Goal: Task Accomplishment & Management: Manage account settings

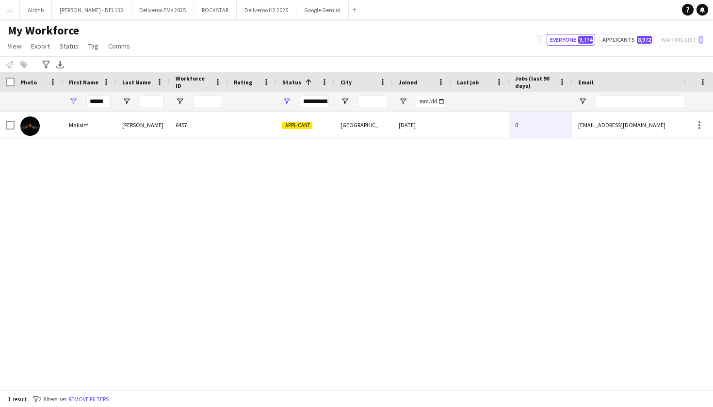
drag, startPoint x: 87, startPoint y: 97, endPoint x: 129, endPoint y: 107, distance: 43.9
click at [129, 107] on div "**********" at bounding box center [525, 101] width 1051 height 19
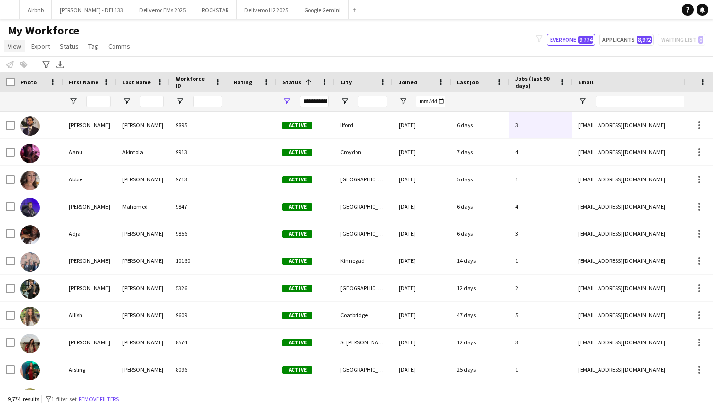
click at [19, 49] on span "View" at bounding box center [15, 46] width 14 height 9
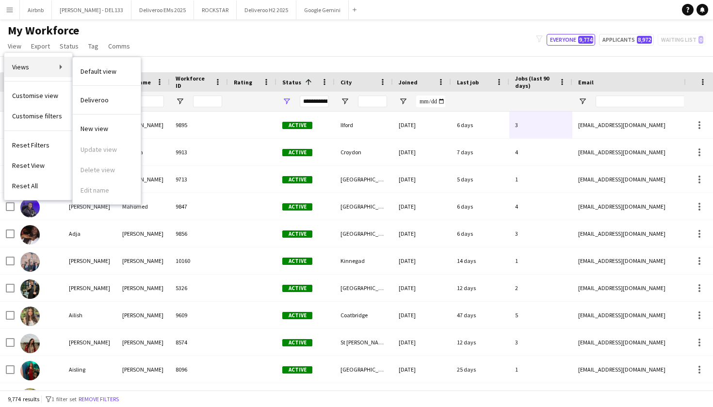
click at [46, 66] on link "Views" at bounding box center [38, 67] width 68 height 20
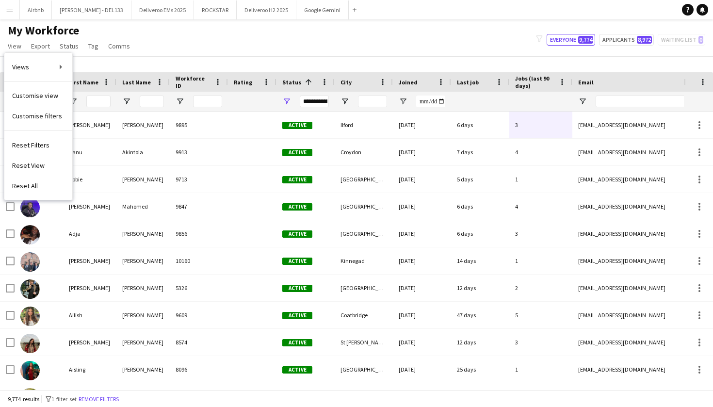
click at [159, 37] on div "My Workforce View Views Default view Deliveroo New view Update view Delete view…" at bounding box center [356, 39] width 713 height 33
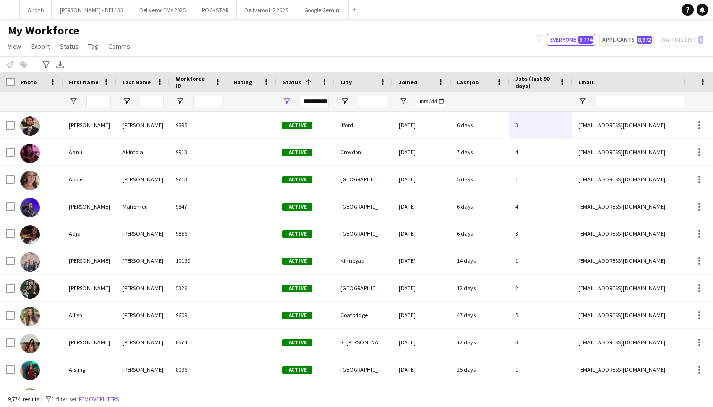
click at [12, 12] on app-icon "Menu" at bounding box center [10, 10] width 8 height 8
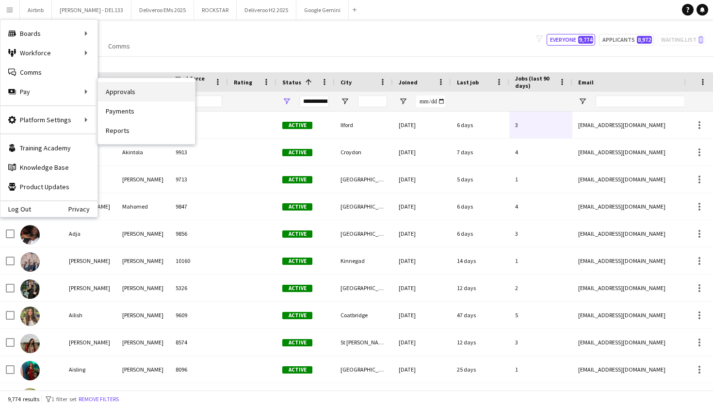
click at [129, 94] on link "Approvals" at bounding box center [146, 91] width 97 height 19
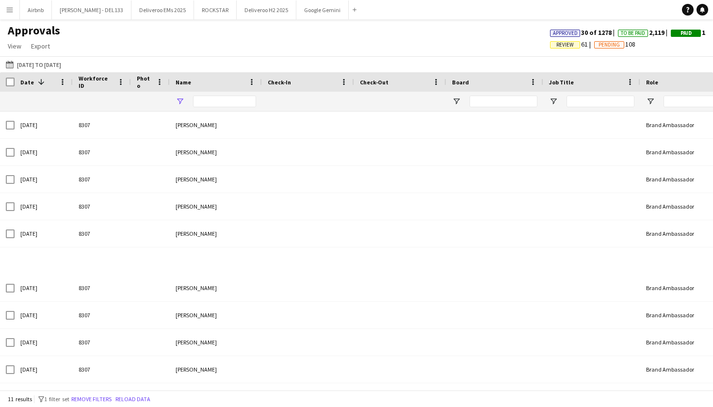
type input "**********"
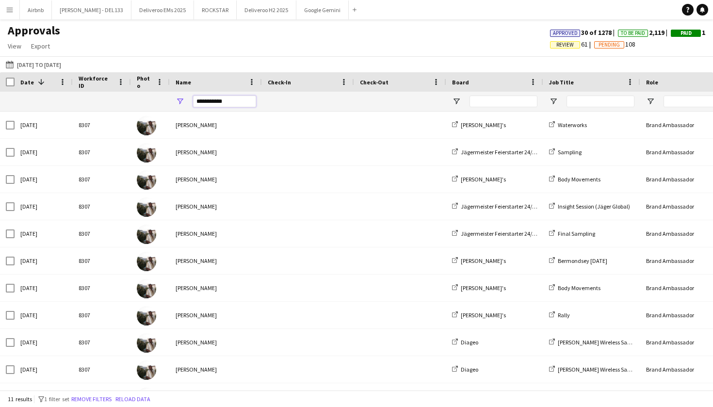
click at [214, 101] on input "**********" at bounding box center [224, 102] width 63 height 12
drag, startPoint x: 230, startPoint y: 105, endPoint x: 175, endPoint y: 101, distance: 55.4
click at [175, 101] on div "**********" at bounding box center [216, 101] width 92 height 19
paste input "**********"
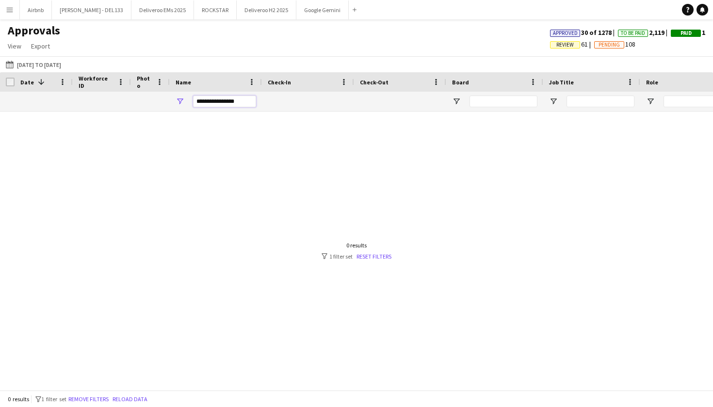
click at [217, 100] on input "**********" at bounding box center [224, 102] width 63 height 12
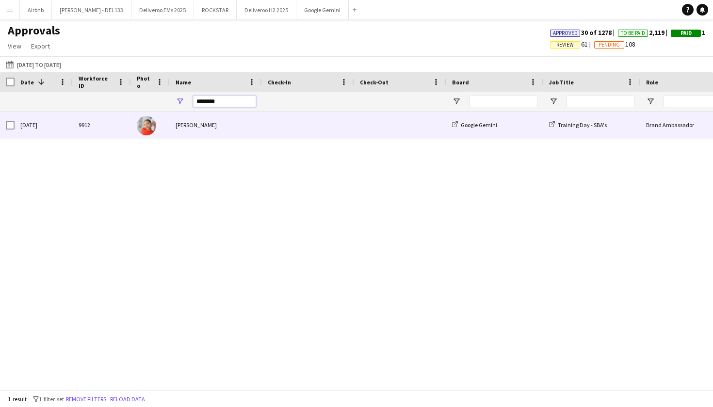
type input "********"
click at [237, 126] on div "[PERSON_NAME]" at bounding box center [216, 125] width 92 height 27
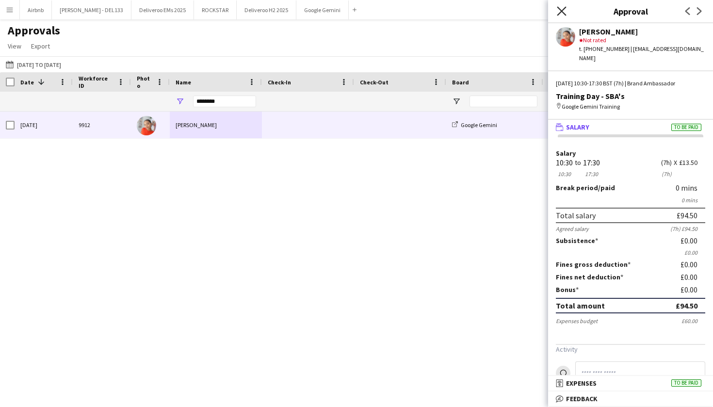
click at [561, 11] on icon at bounding box center [561, 10] width 9 height 9
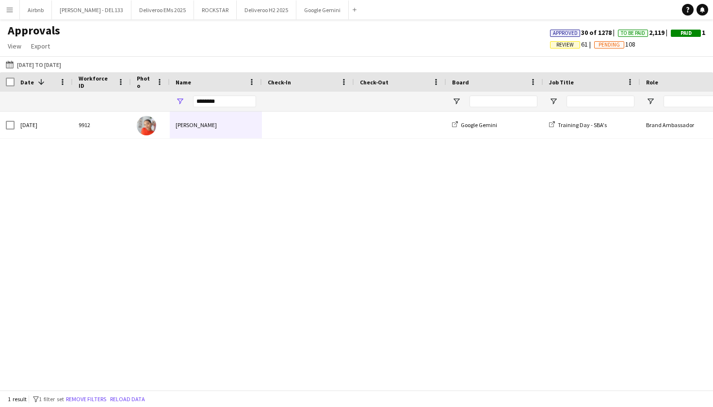
click at [11, 9] on app-icon "Menu" at bounding box center [10, 10] width 8 height 8
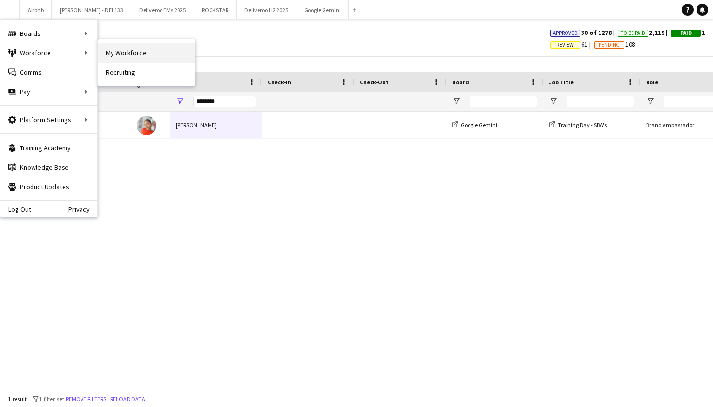
click at [139, 57] on link "My Workforce" at bounding box center [146, 52] width 97 height 19
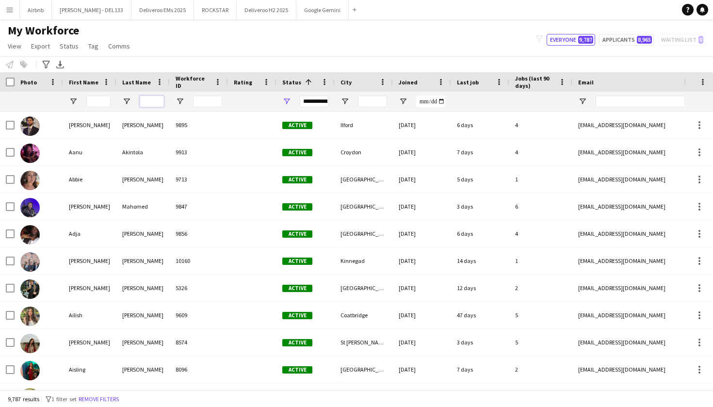
click at [156, 99] on input "Last Name Filter Input" at bounding box center [152, 102] width 24 height 12
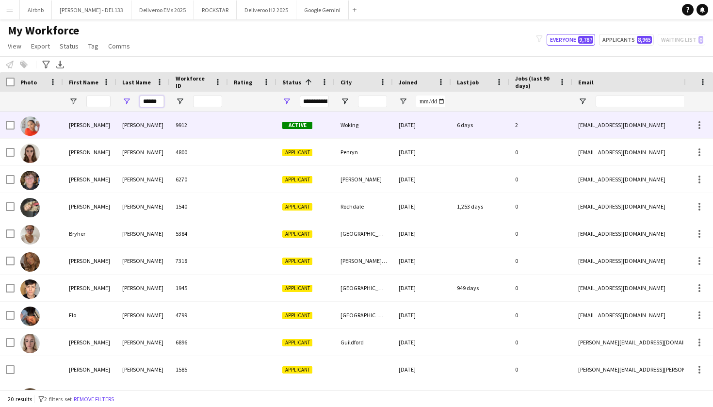
type input "******"
click at [142, 125] on div "[PERSON_NAME]" at bounding box center [142, 125] width 53 height 27
click at [547, 120] on div "2" at bounding box center [540, 125] width 63 height 27
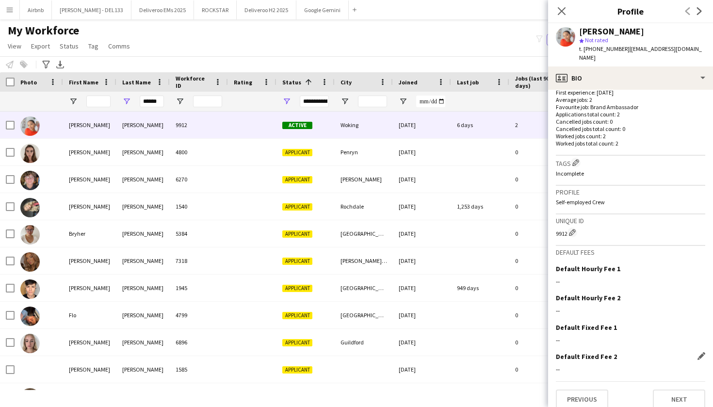
scroll to position [251, 0]
click at [673, 392] on button "Next" at bounding box center [679, 399] width 52 height 19
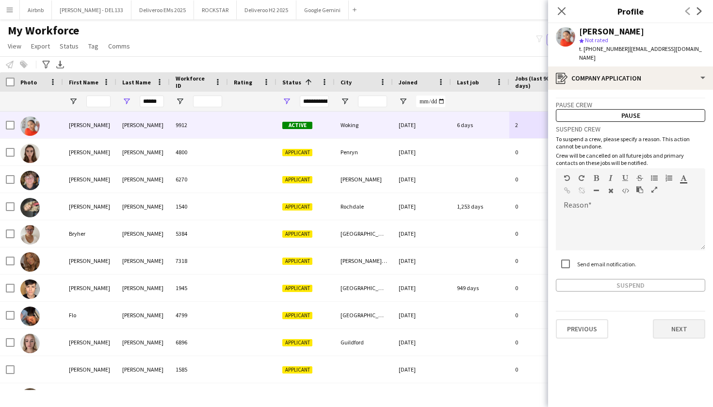
click at [684, 321] on button "Next" at bounding box center [679, 328] width 52 height 19
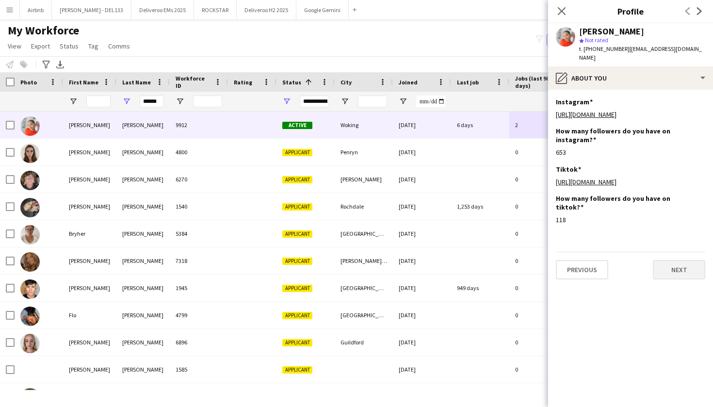
click at [675, 270] on button "Next" at bounding box center [679, 269] width 52 height 19
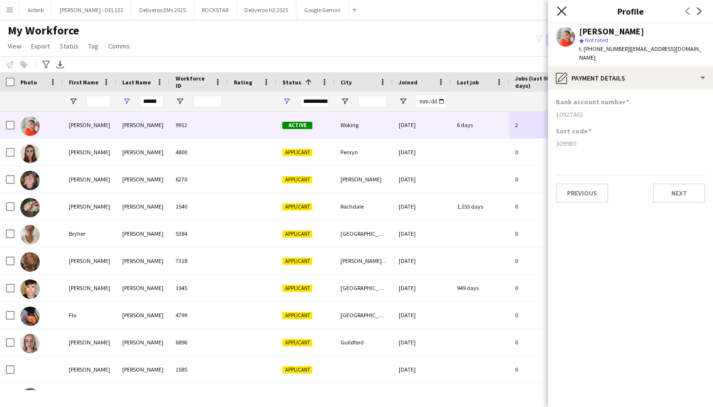
click at [563, 8] on icon "Close pop-in" at bounding box center [561, 10] width 9 height 9
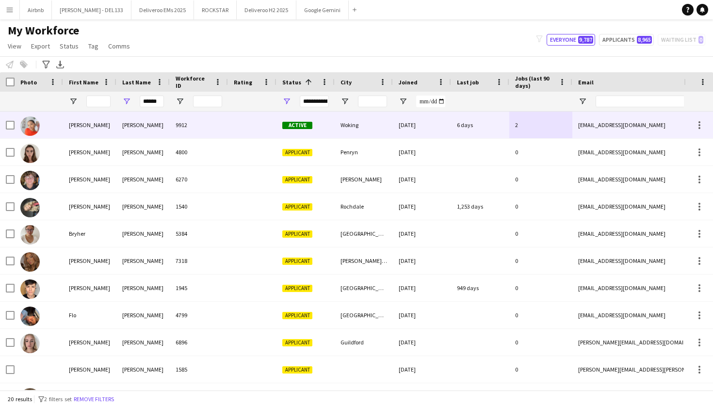
click at [365, 124] on div "Woking" at bounding box center [364, 125] width 58 height 27
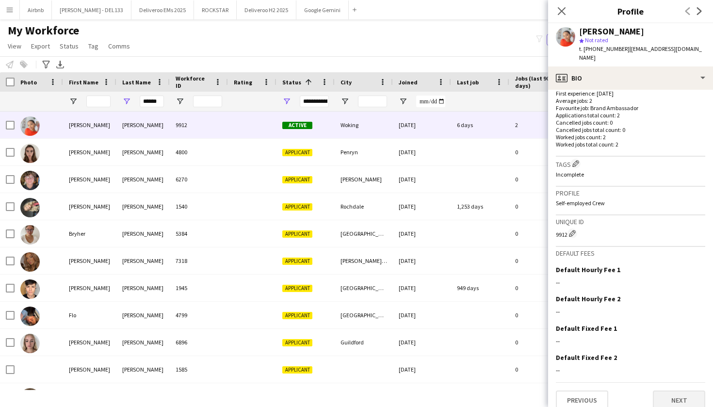
click at [683, 390] on button "Next" at bounding box center [679, 399] width 52 height 19
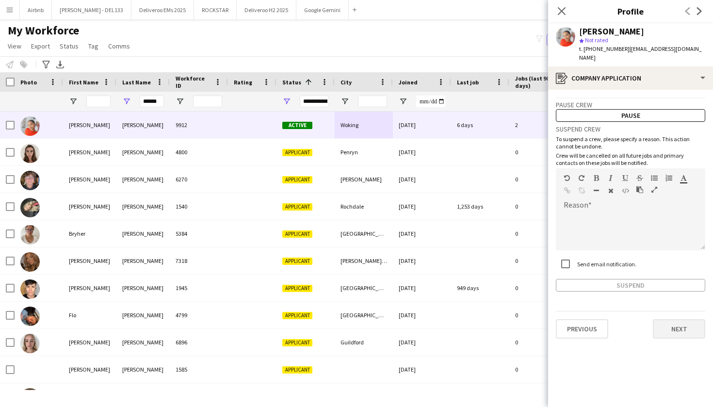
click at [685, 322] on button "Next" at bounding box center [679, 328] width 52 height 19
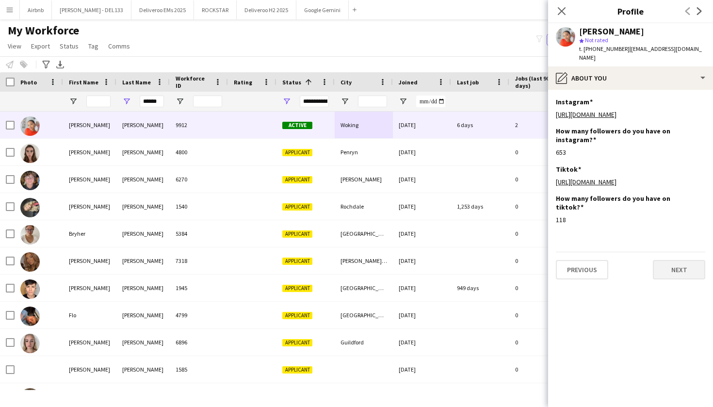
click at [672, 279] on button "Next" at bounding box center [679, 269] width 52 height 19
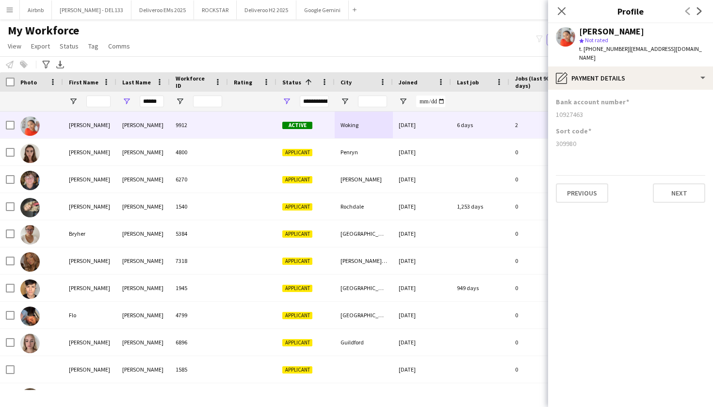
drag, startPoint x: 556, startPoint y: 105, endPoint x: 591, endPoint y: 105, distance: 35.4
click at [591, 110] on div "10927463" at bounding box center [630, 114] width 149 height 9
copy div "10927463"
drag, startPoint x: 161, startPoint y: 103, endPoint x: 126, endPoint y: 102, distance: 34.4
click at [126, 102] on div "******" at bounding box center [142, 101] width 53 height 19
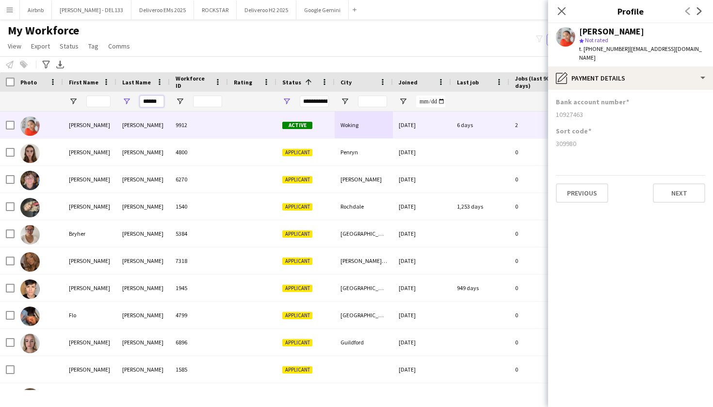
type input "******"
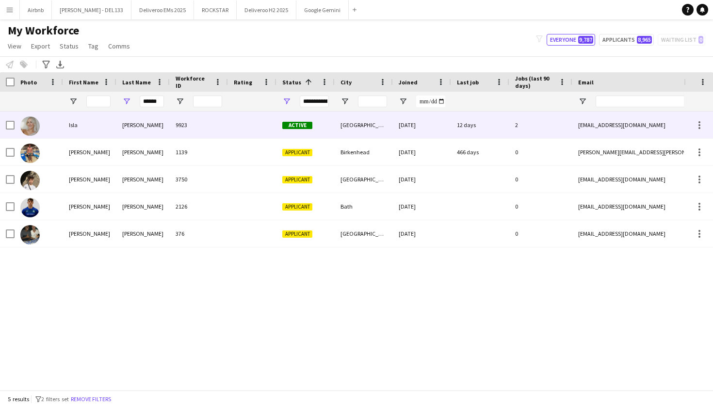
click at [133, 129] on div "[PERSON_NAME]" at bounding box center [142, 125] width 53 height 27
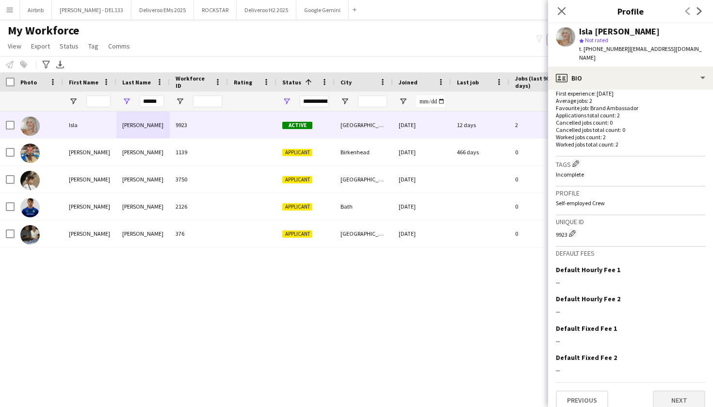
click at [678, 390] on button "Next" at bounding box center [679, 399] width 52 height 19
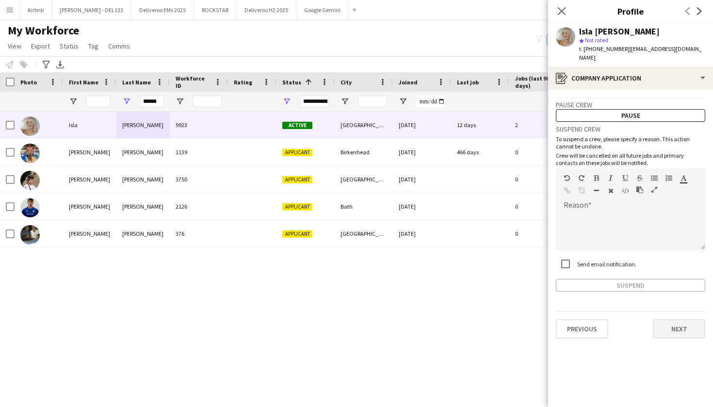
click at [683, 319] on button "Next" at bounding box center [679, 328] width 52 height 19
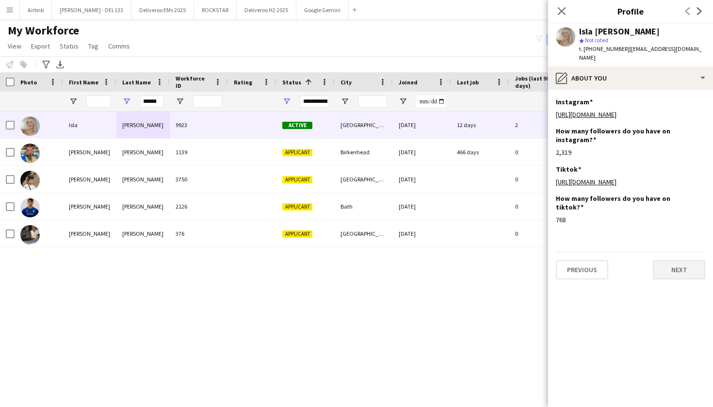
click at [681, 265] on button "Next" at bounding box center [679, 269] width 52 height 19
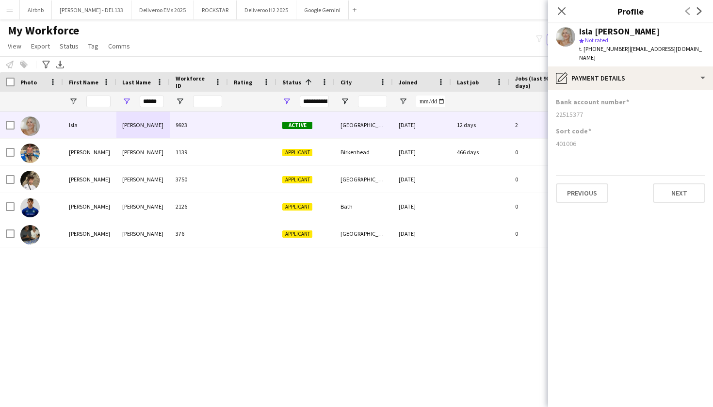
click at [597, 141] on div "Sort code 401006" at bounding box center [630, 141] width 149 height 29
drag, startPoint x: 557, startPoint y: 106, endPoint x: 599, endPoint y: 106, distance: 42.2
click at [599, 110] on div "22515377" at bounding box center [630, 114] width 149 height 9
copy div "22515377"
drag, startPoint x: 556, startPoint y: 136, endPoint x: 582, endPoint y: 137, distance: 26.2
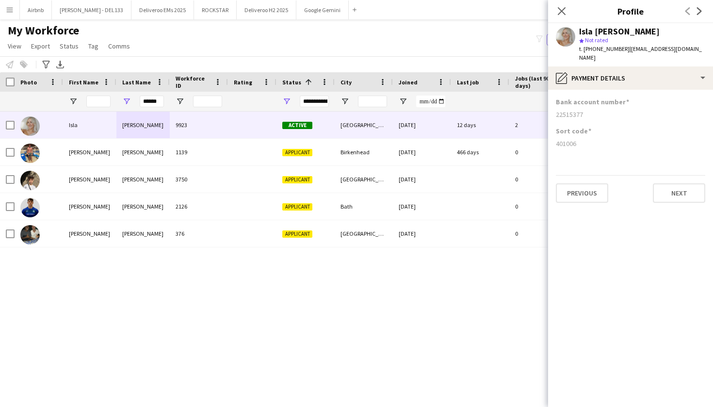
click at [582, 139] on div "401006" at bounding box center [630, 143] width 149 height 9
copy div "401006"
click at [595, 187] on button "Previous" at bounding box center [582, 192] width 52 height 19
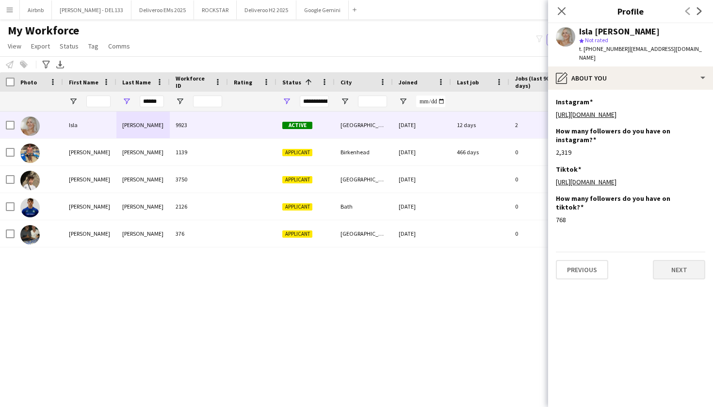
click at [682, 270] on button "Next" at bounding box center [679, 269] width 52 height 19
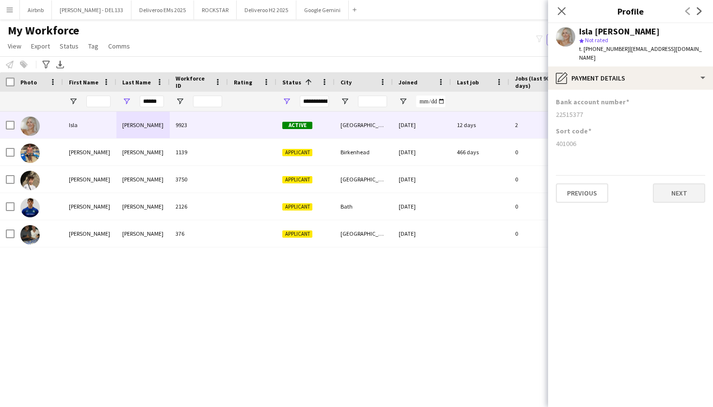
click at [685, 185] on button "Next" at bounding box center [679, 192] width 52 height 19
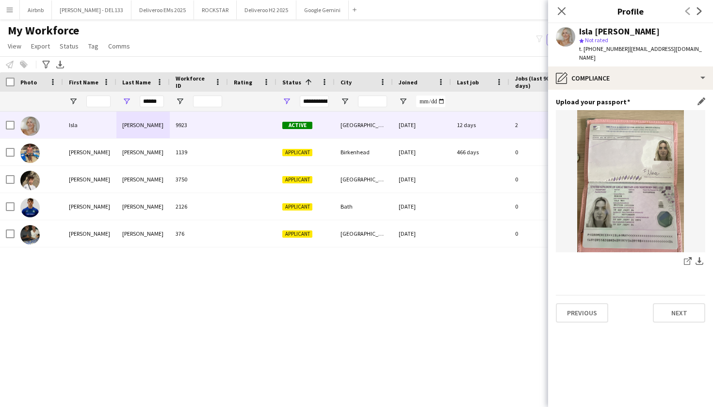
scroll to position [0, 0]
click at [621, 186] on img at bounding box center [630, 181] width 149 height 142
click at [563, 9] on icon "Close pop-in" at bounding box center [561, 10] width 9 height 9
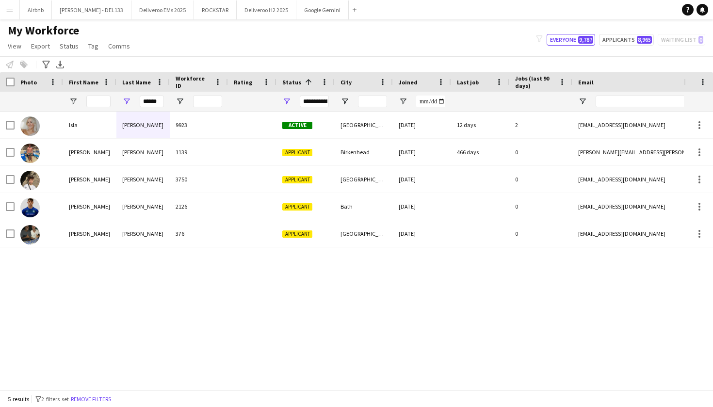
click at [13, 13] on app-icon "Menu" at bounding box center [10, 10] width 8 height 8
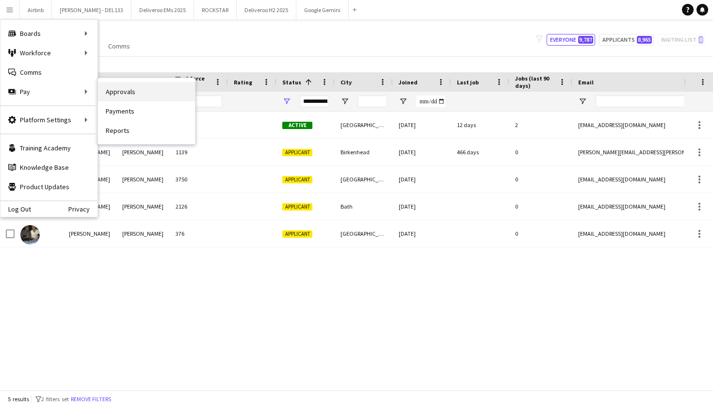
click at [123, 98] on link "Approvals" at bounding box center [146, 91] width 97 height 19
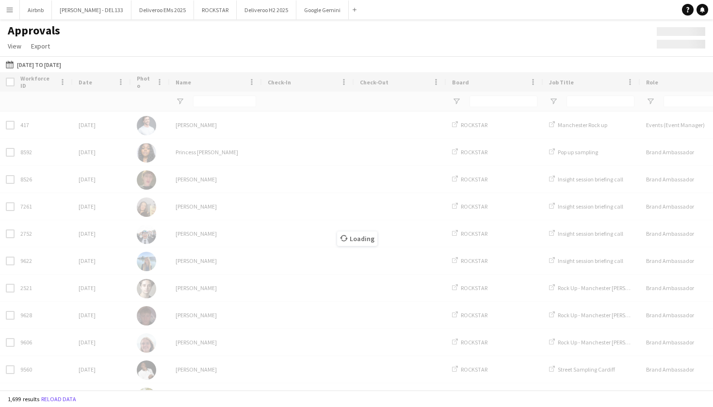
click at [217, 100] on div "Loading" at bounding box center [356, 231] width 713 height 318
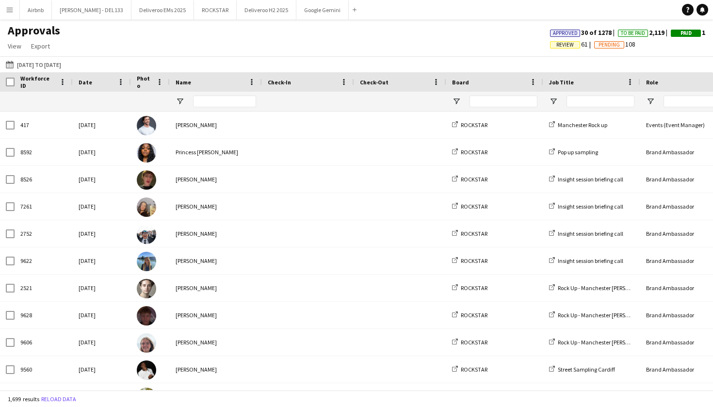
type input "********"
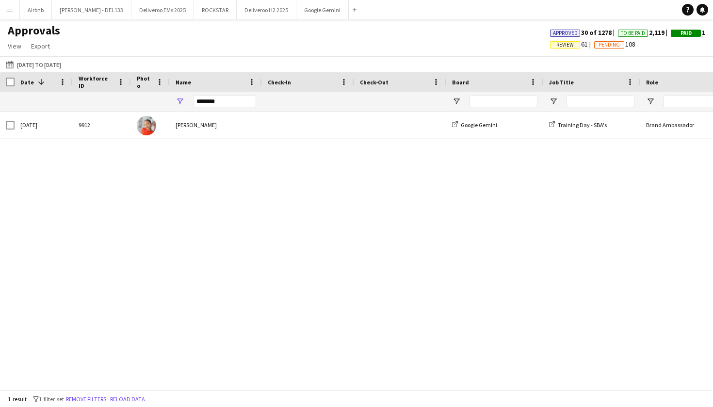
click at [89, 62] on div "[DATE] to [DATE] [DATE] to [DATE] [DATE] This Week This Month [DATE] Last Week …" at bounding box center [356, 64] width 713 height 16
click at [63, 64] on button "[DATE] to [DATE] [DATE] to [DATE]" at bounding box center [33, 65] width 59 height 12
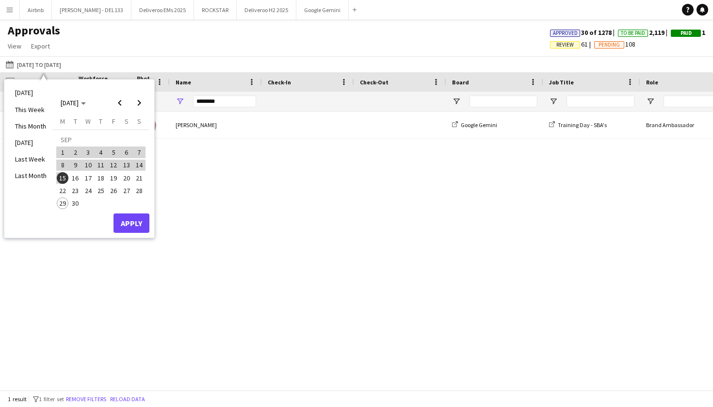
click at [64, 191] on span "22" at bounding box center [63, 191] width 12 height 12
click at [66, 152] on span "1" at bounding box center [63, 152] width 12 height 12
click at [65, 189] on span "22" at bounding box center [63, 191] width 12 height 12
click at [66, 148] on span "1" at bounding box center [63, 152] width 12 height 12
click at [121, 100] on span "Previous month" at bounding box center [119, 102] width 19 height 19
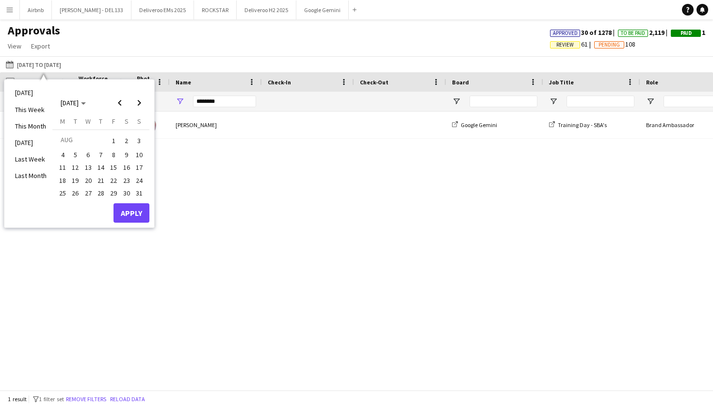
drag, startPoint x: 113, startPoint y: 138, endPoint x: 137, endPoint y: 195, distance: 62.1
click at [137, 195] on tbody "[DATE] 2 3 4 5 6 7 8 9 10 11 12 13 14 15 16 17 18 19 20 21 22 23 24 25 26 27 28…" at bounding box center [100, 166] width 89 height 66
click at [143, 100] on span "Next month" at bounding box center [138, 102] width 19 height 19
click at [132, 219] on button "Apply" at bounding box center [131, 222] width 36 height 19
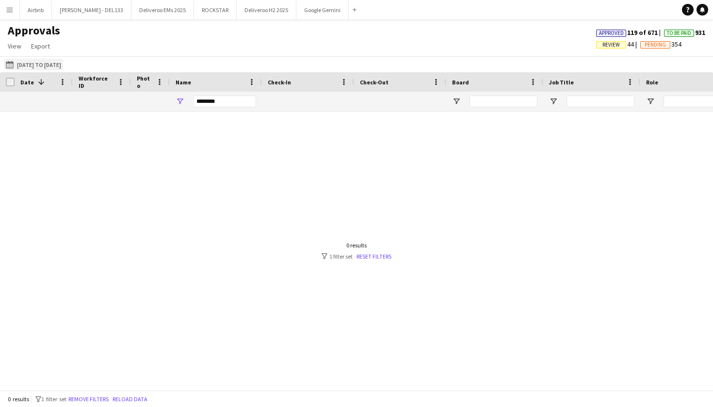
click at [62, 63] on button "[DATE] to [DATE] [DATE] to [DATE]" at bounding box center [33, 65] width 59 height 12
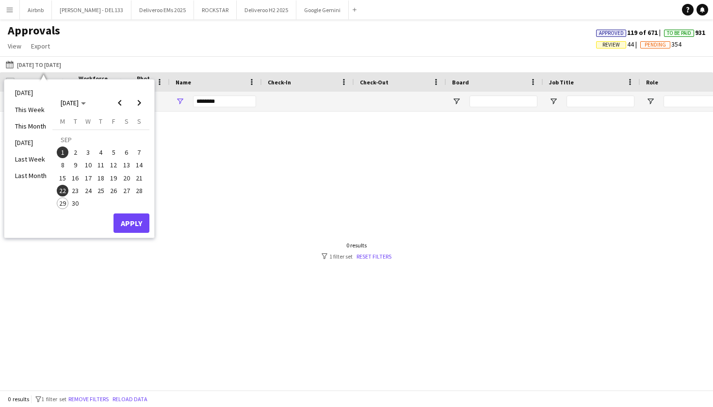
click at [64, 147] on span "1" at bounding box center [63, 152] width 12 height 12
click at [116, 101] on span "Previous month" at bounding box center [119, 102] width 19 height 19
click at [114, 137] on span "1" at bounding box center [114, 141] width 12 height 14
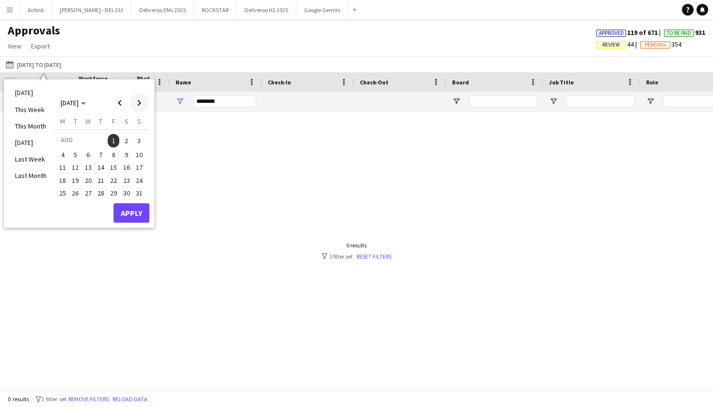
click at [145, 104] on span "Next month" at bounding box center [138, 102] width 19 height 19
click at [58, 204] on span "29" at bounding box center [63, 203] width 12 height 12
click at [120, 104] on span "Previous month" at bounding box center [119, 102] width 19 height 19
click at [113, 140] on span "1" at bounding box center [114, 141] width 12 height 14
click at [142, 193] on span "31" at bounding box center [139, 193] width 12 height 12
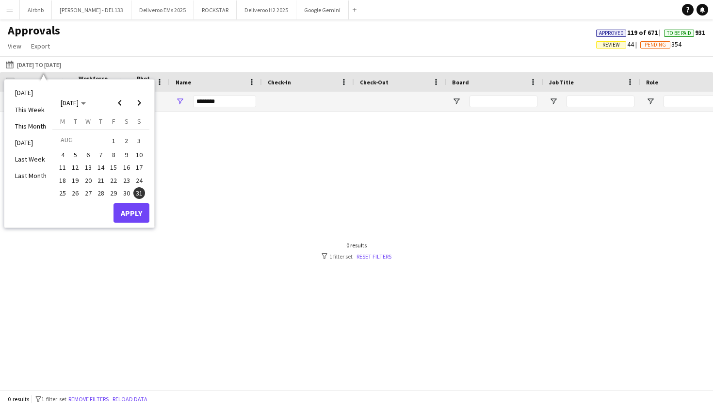
click at [134, 214] on button "Apply" at bounding box center [131, 212] width 36 height 19
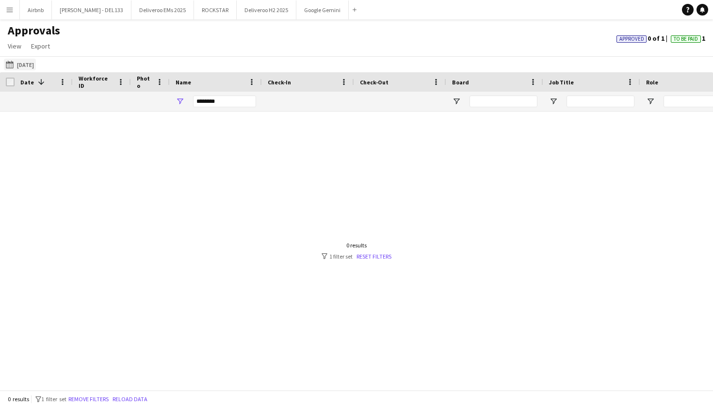
click at [35, 62] on button "[DATE] to [DATE] [DATE]" at bounding box center [20, 65] width 32 height 12
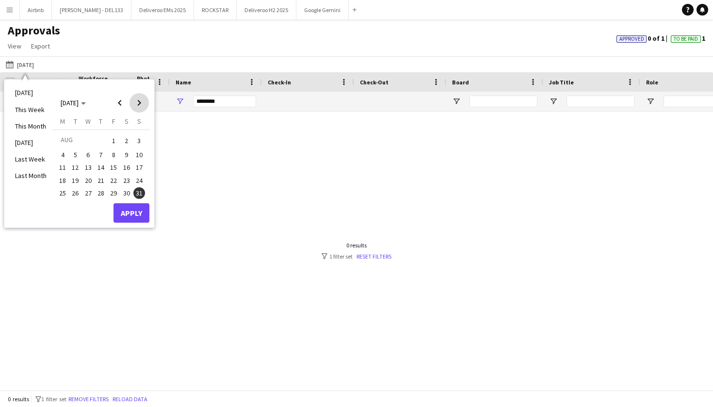
click at [142, 102] on span "Next month" at bounding box center [138, 102] width 19 height 19
click at [89, 178] on span "17" at bounding box center [88, 178] width 12 height 12
click at [127, 220] on button "Apply" at bounding box center [131, 222] width 36 height 19
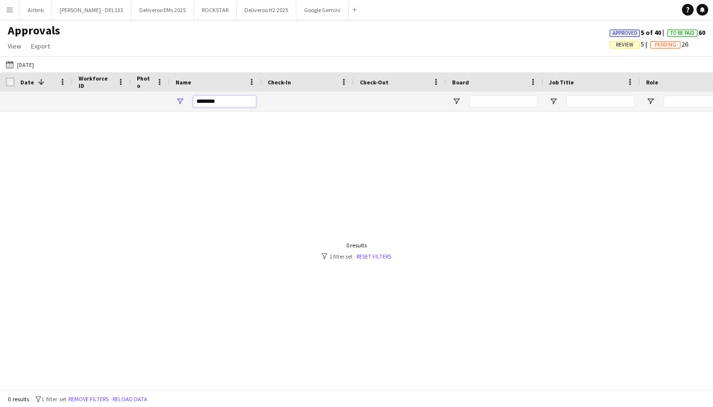
click at [227, 102] on input "********" at bounding box center [224, 102] width 63 height 12
type input "*"
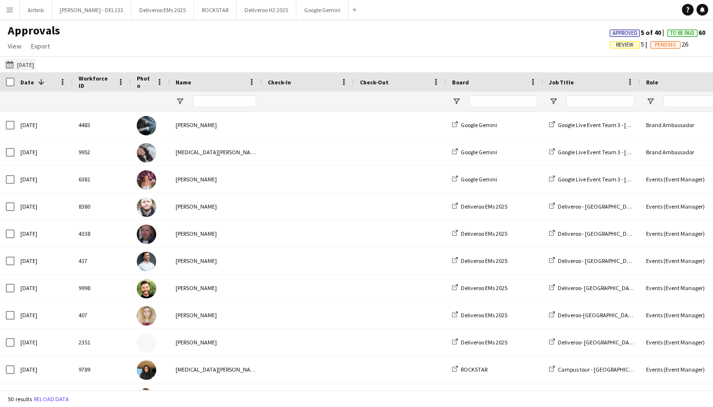
click at [36, 65] on button "[DATE] to [DATE] [DATE]" at bounding box center [20, 65] width 32 height 12
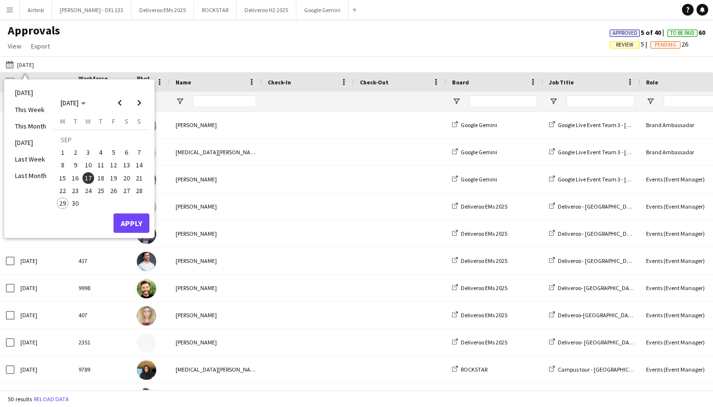
click at [64, 152] on span "1" at bounding box center [63, 152] width 12 height 12
click at [63, 192] on span "22" at bounding box center [63, 191] width 12 height 12
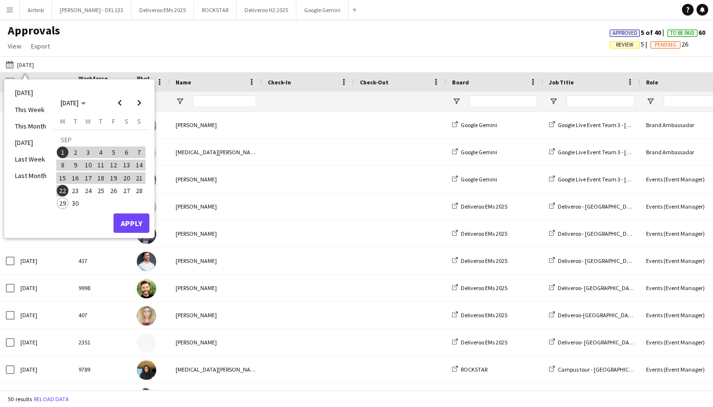
click at [132, 219] on button "Apply" at bounding box center [131, 222] width 36 height 19
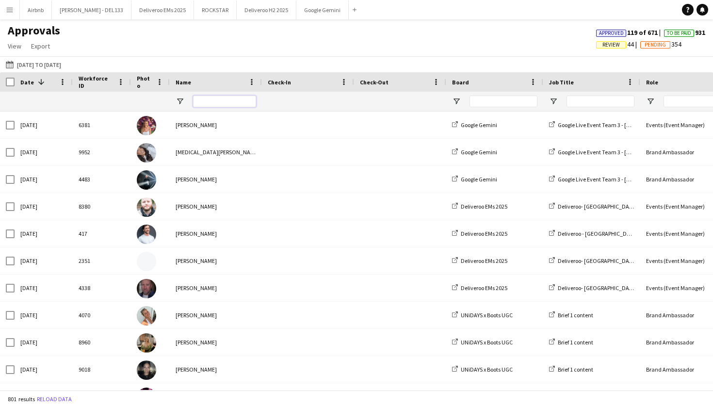
click at [219, 103] on input "Name Filter Input" at bounding box center [224, 102] width 63 height 12
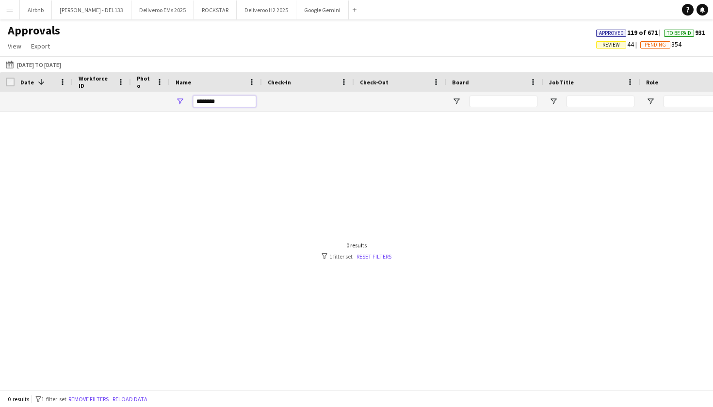
click at [228, 104] on input "********" at bounding box center [224, 102] width 63 height 12
type input "*"
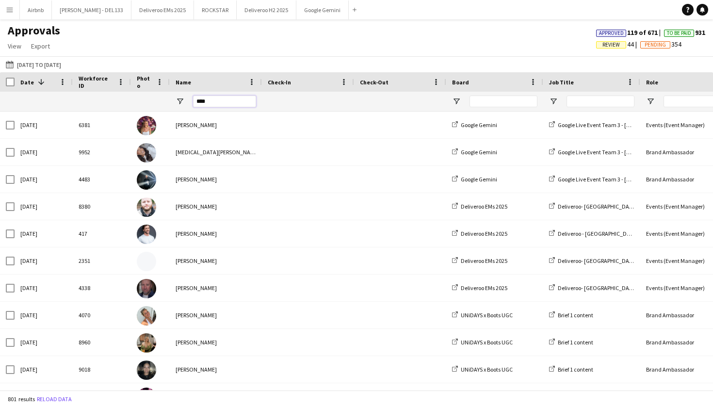
type input "*****"
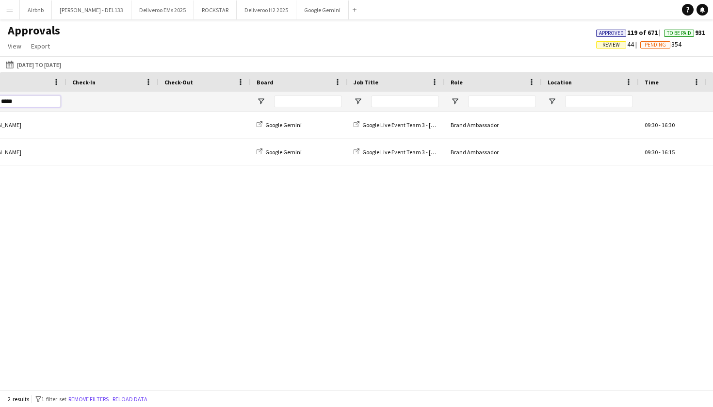
scroll to position [0, 291]
